Goal: Task Accomplishment & Management: Manage account settings

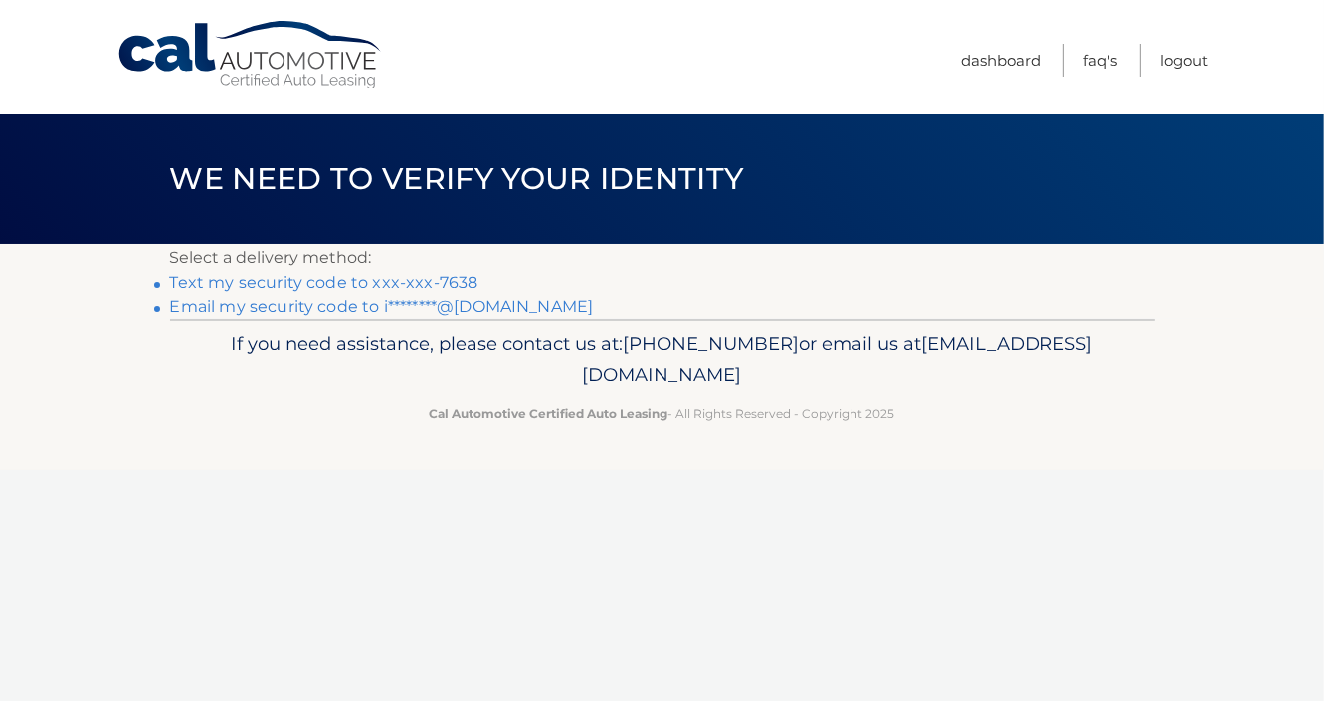
click at [461, 283] on link "Text my security code to xxx-xxx-7638" at bounding box center [324, 283] width 308 height 19
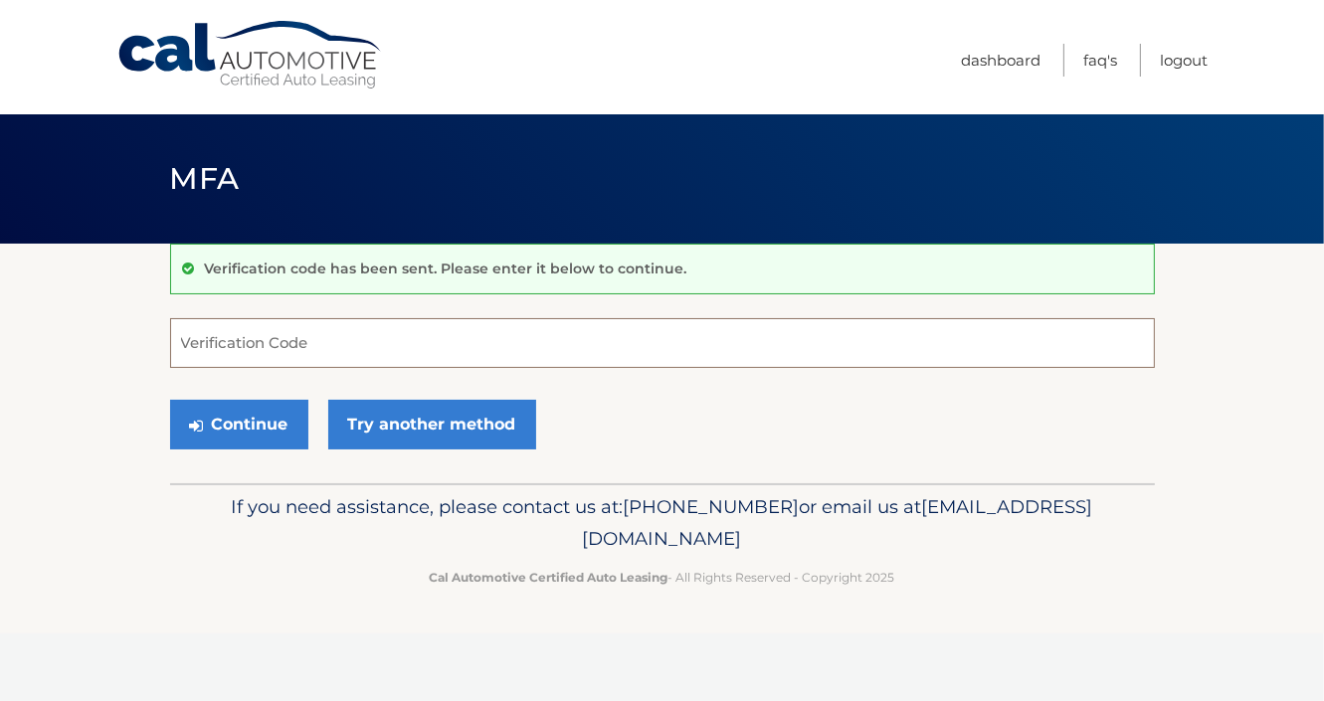
click at [267, 350] on input "Verification Code" at bounding box center [662, 343] width 985 height 50
type input "306479"
click at [170, 400] on button "Continue" at bounding box center [239, 425] width 138 height 50
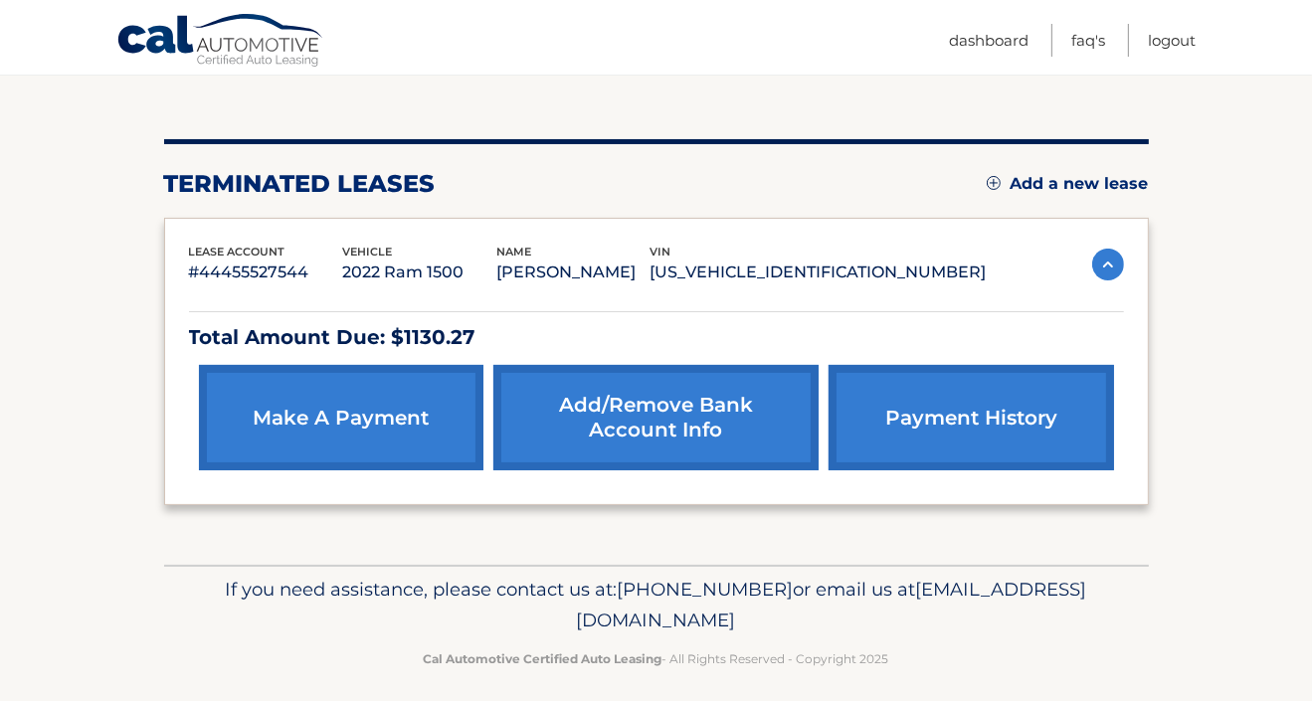
scroll to position [207, 0]
